Goal: Information Seeking & Learning: Learn about a topic

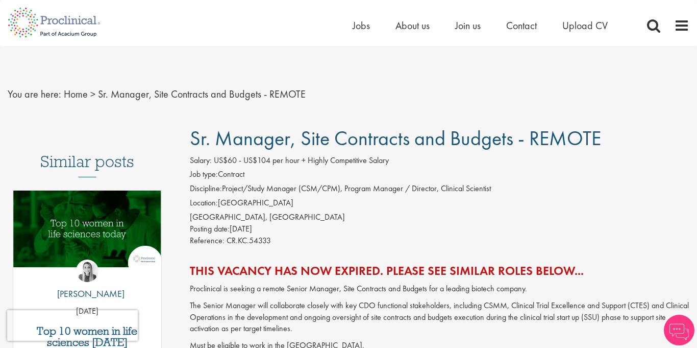
click at [334, 113] on div "You are here: Home > Sr. Manager, Site Contracts and Budgets - REMOTE" at bounding box center [348, 84] width 697 height 76
click at [67, 29] on img at bounding box center [54, 22] width 108 height 45
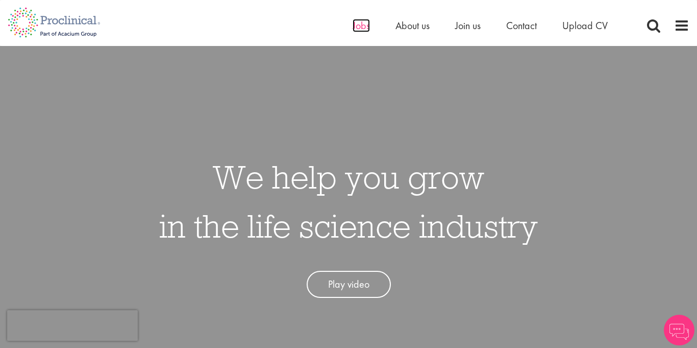
click at [353, 30] on span "Jobs" at bounding box center [361, 25] width 17 height 13
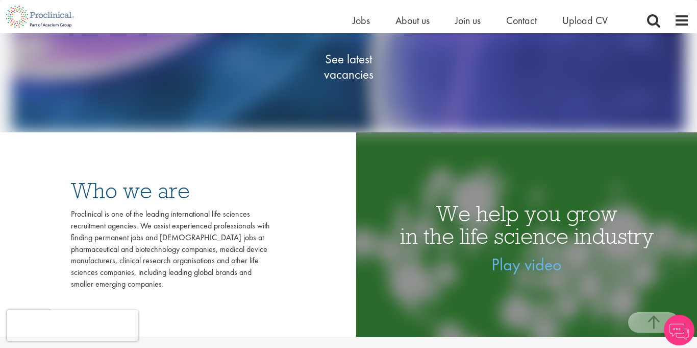
scroll to position [199, 0]
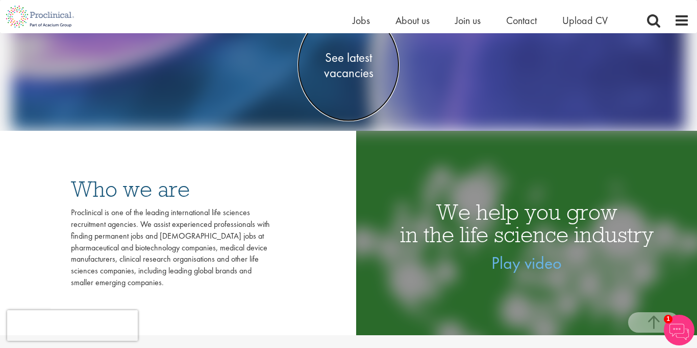
click at [361, 71] on span "See latest vacancies" at bounding box center [349, 65] width 102 height 31
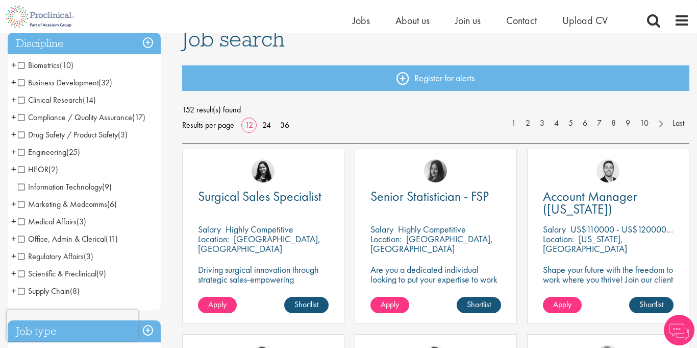
scroll to position [102, 0]
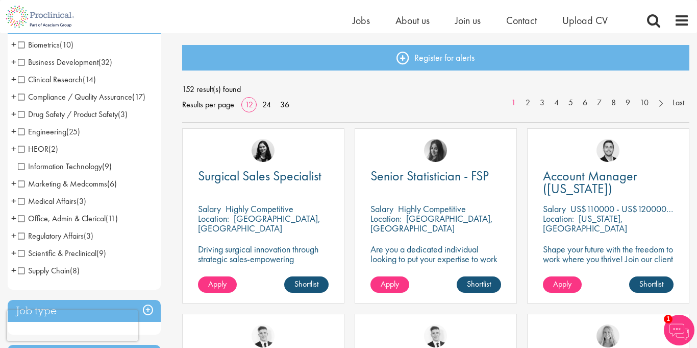
click at [21, 83] on span "Clinical Research" at bounding box center [50, 79] width 65 height 11
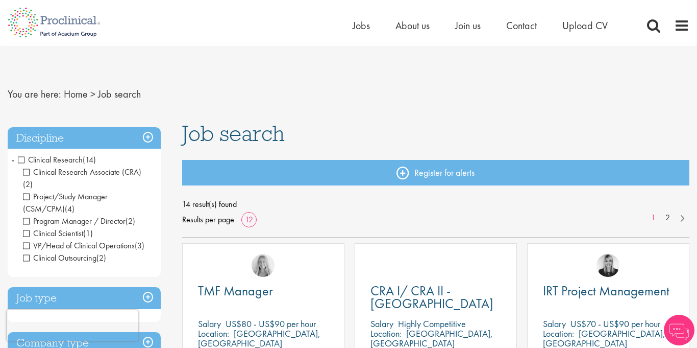
click at [360, 276] on div "CRA I/ CRA II - Hungary Salary Highly Competitive Location: Budapest, Hungary A…" at bounding box center [436, 330] width 162 height 175
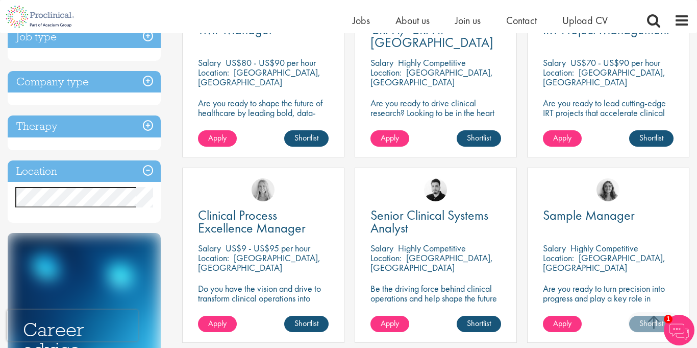
scroll to position [250, 0]
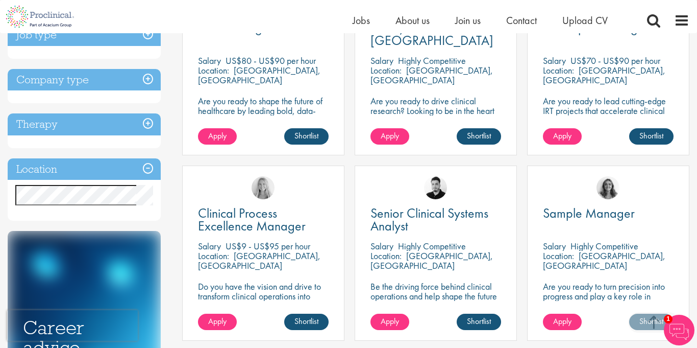
click at [148, 159] on h3 "Location" at bounding box center [84, 169] width 153 height 22
click at [86, 158] on h3 "Location" at bounding box center [84, 169] width 153 height 22
click at [151, 163] on h3 "Location" at bounding box center [84, 169] width 153 height 22
click at [70, 159] on h3 "Location" at bounding box center [84, 169] width 153 height 22
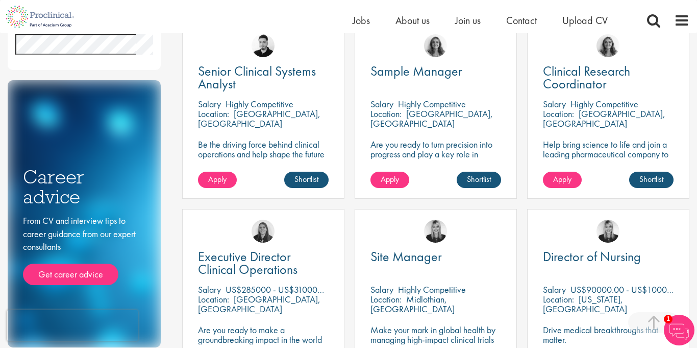
scroll to position [389, 0]
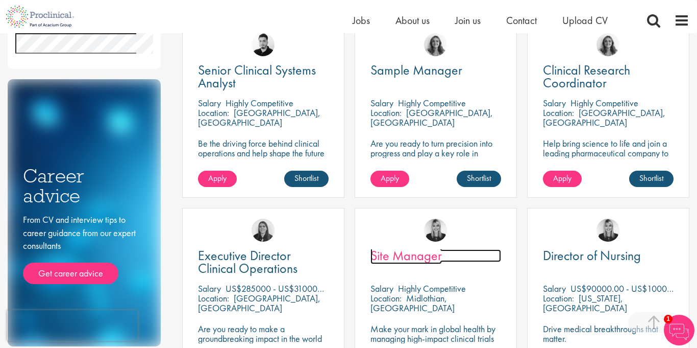
click at [419, 256] on span "Site Manager" at bounding box center [406, 255] width 71 height 17
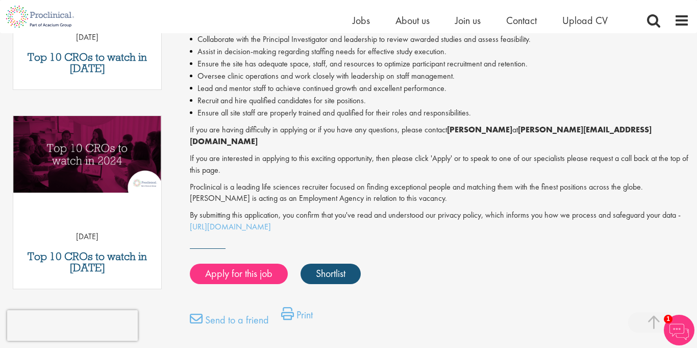
scroll to position [510, 0]
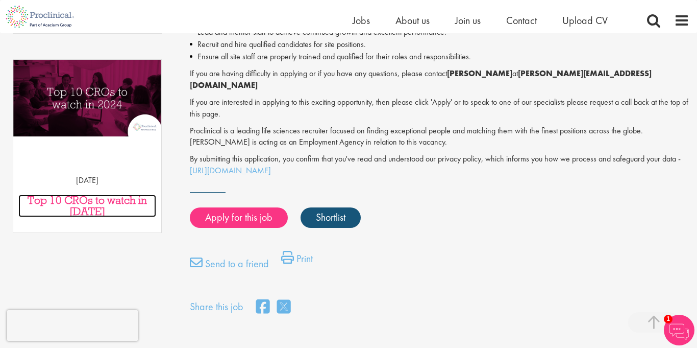
click at [90, 194] on h3 "Top 10 CROs to watch in 2024" at bounding box center [87, 205] width 138 height 22
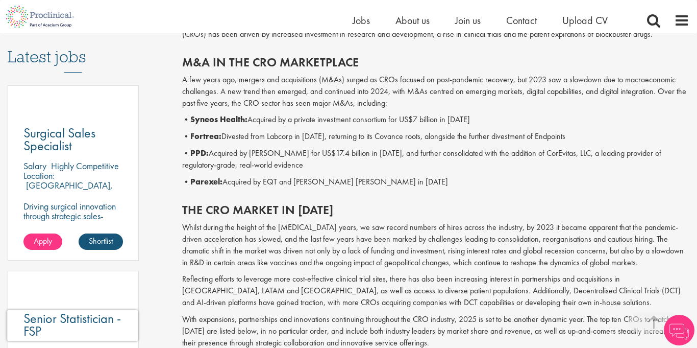
scroll to position [530, 0]
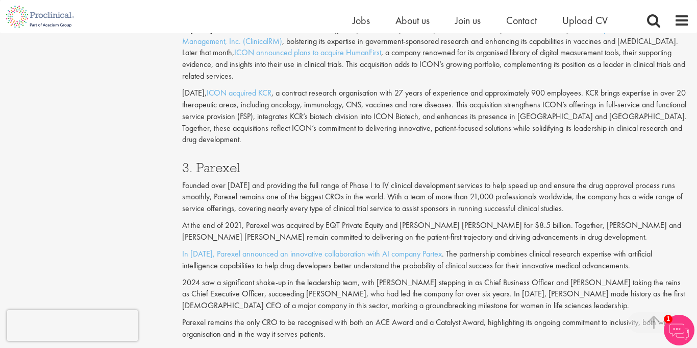
click at [629, 229] on p "At the end of 2021, Parexel was acquired by EQT Private Equity and [PERSON_NAME…" at bounding box center [436, 230] width 508 height 23
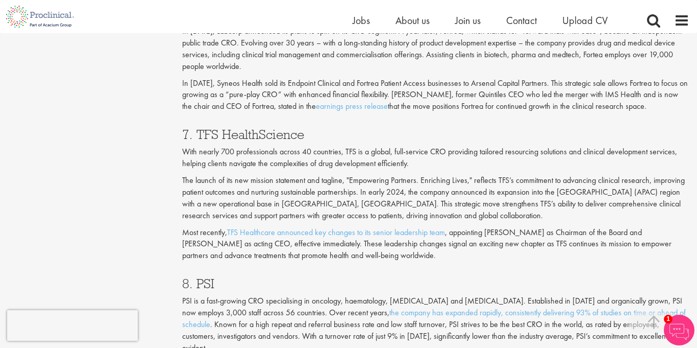
scroll to position [1928, 0]
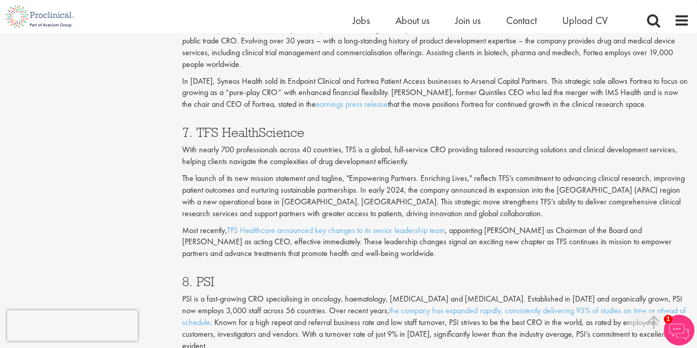
click at [321, 112] on div "6. Fortrea In [DATE], Labcorp announced its plans to spin off its CRO segment. …" at bounding box center [436, 55] width 523 height 120
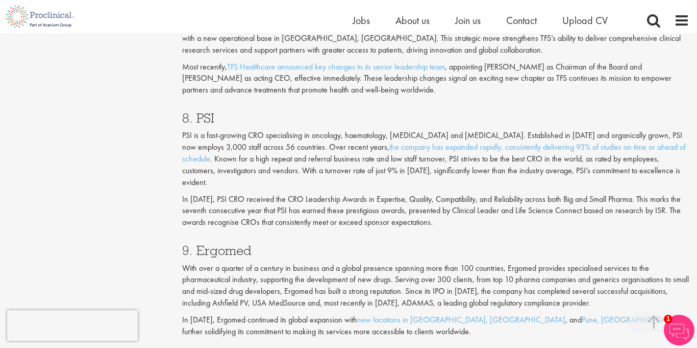
scroll to position [2112, 0]
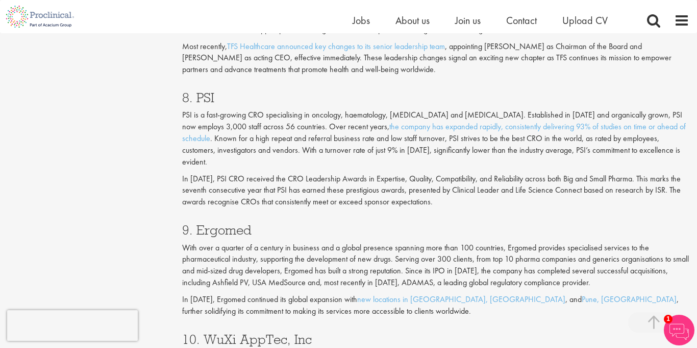
click at [340, 198] on p "In [DATE], PSI CRO received the CRO Leadership Awards in Expertise, Quality, Co…" at bounding box center [436, 190] width 508 height 35
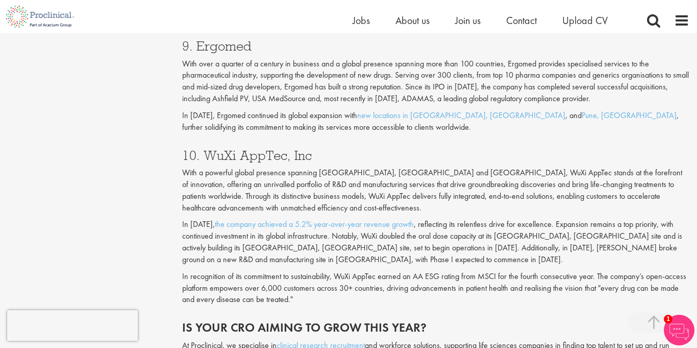
scroll to position [2316, 0]
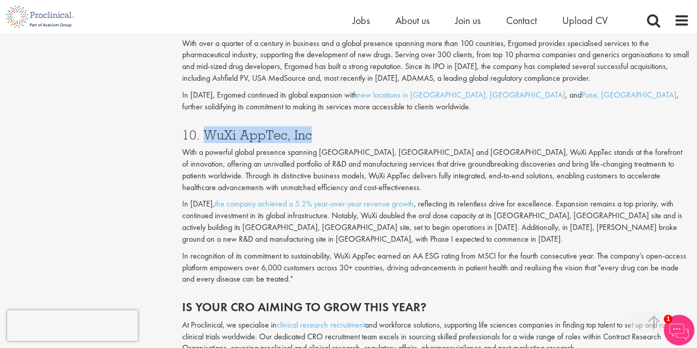
drag, startPoint x: 208, startPoint y: 141, endPoint x: 313, endPoint y: 141, distance: 105.1
click at [313, 141] on div "10. WuXi AppTec, Inc With a powerful global presence spanning [GEOGRAPHIC_DATA]…" at bounding box center [436, 204] width 523 height 173
copy h3 "WuXi AppTec, Inc"
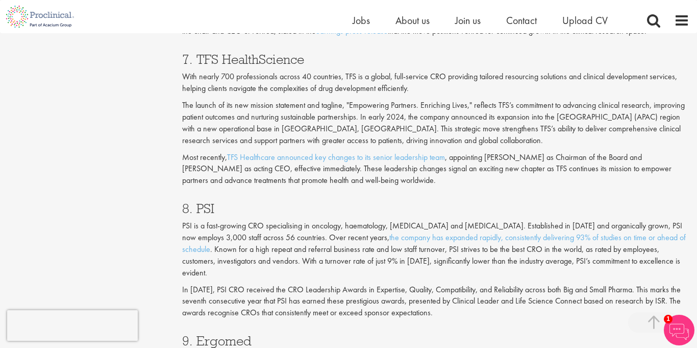
scroll to position [2001, 0]
